Goal: Task Accomplishment & Management: Manage account settings

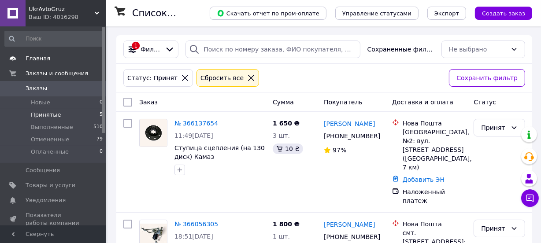
click at [53, 61] on span "Главная" at bounding box center [54, 59] width 56 height 8
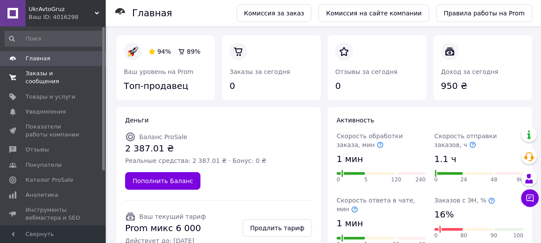
click at [59, 75] on span "Заказы и сообщения" at bounding box center [54, 78] width 56 height 16
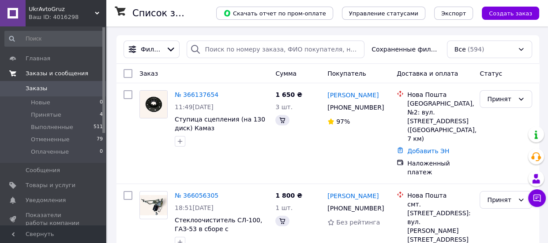
click at [56, 71] on span "Заказы и сообщения" at bounding box center [57, 74] width 63 height 8
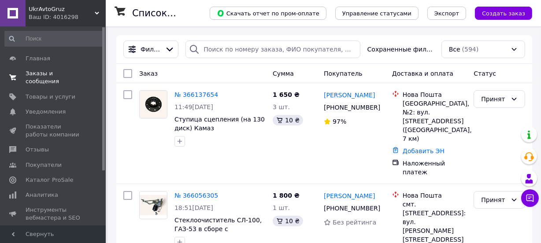
click at [56, 71] on span "Заказы и сообщения" at bounding box center [54, 78] width 56 height 16
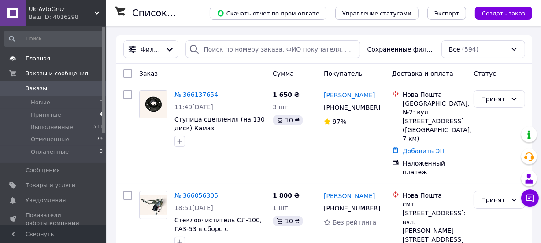
click at [62, 57] on span "Главная" at bounding box center [54, 59] width 56 height 8
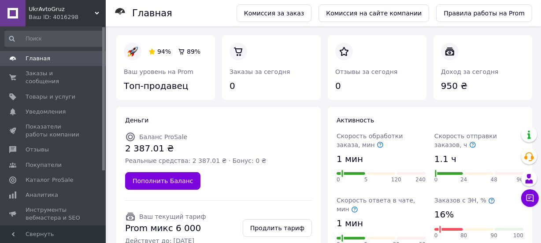
scroll to position [93, 0]
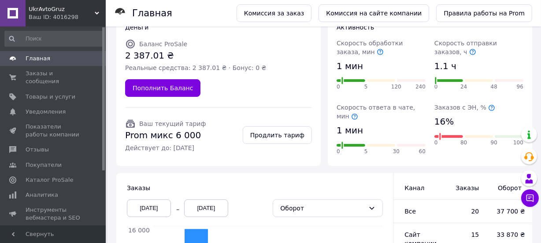
click at [489, 107] on icon at bounding box center [492, 107] width 7 height 7
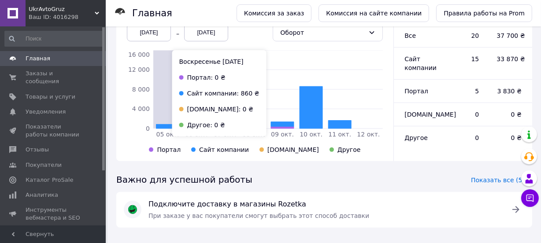
scroll to position [0, 0]
